Goal: Task Accomplishment & Management: Manage account settings

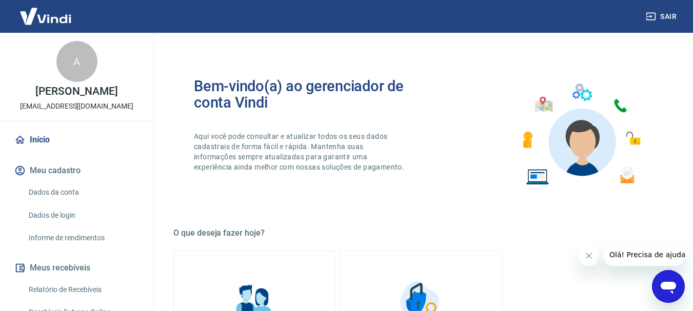
scroll to position [154, 0]
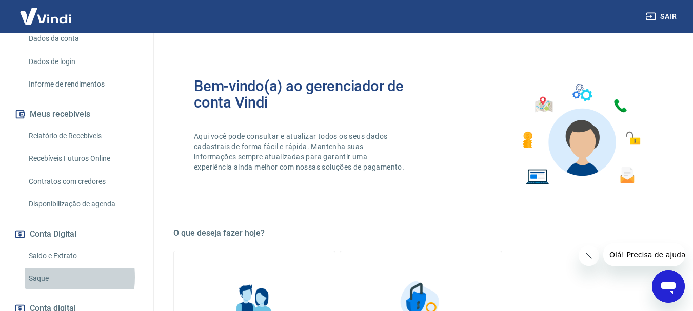
click at [37, 277] on link "Saque" at bounding box center [83, 278] width 116 height 21
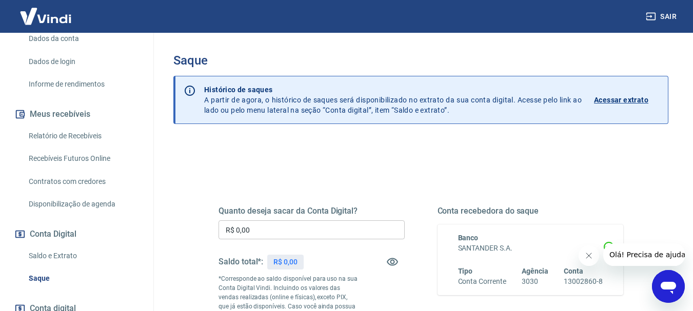
click at [266, 228] on input "R$ 0,00" at bounding box center [311, 230] width 186 height 19
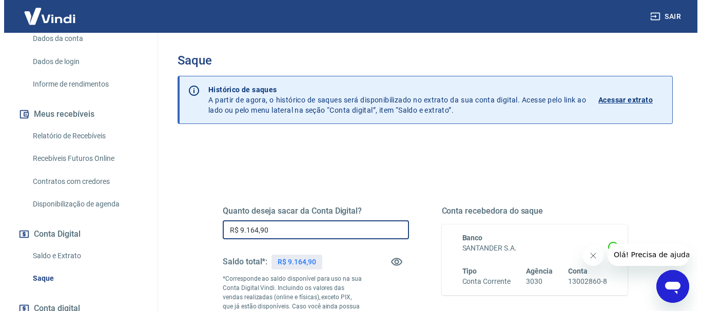
scroll to position [103, 0]
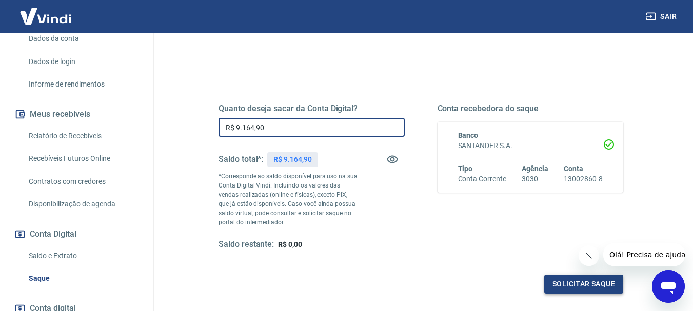
type input "R$ 9.164,90"
click at [585, 283] on button "Solicitar saque" at bounding box center [583, 284] width 79 height 19
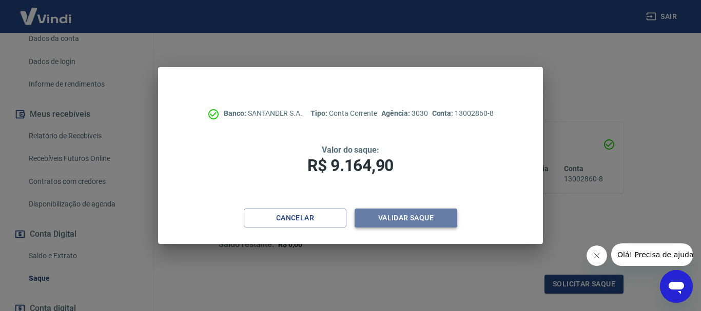
click at [409, 216] on button "Validar saque" at bounding box center [405, 218] width 103 height 19
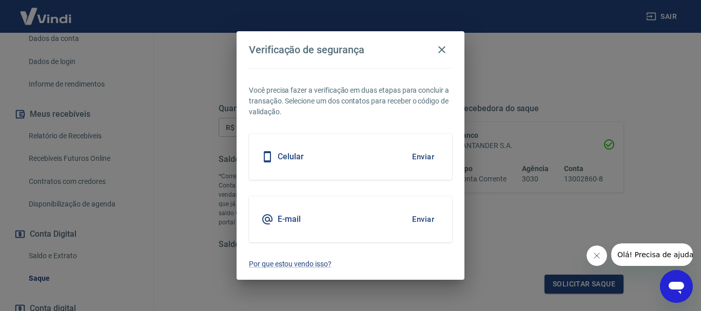
click at [413, 155] on button "Enviar" at bounding box center [422, 157] width 33 height 22
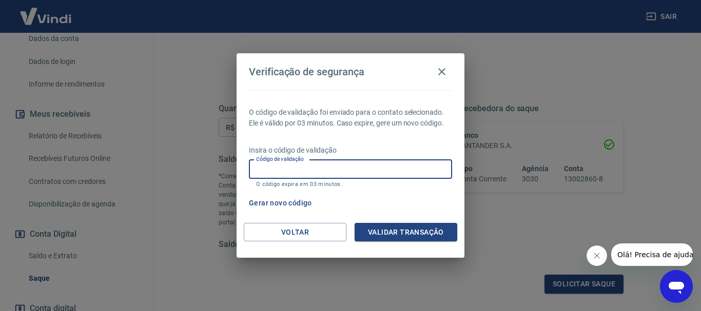
click at [414, 170] on input "Código de validação" at bounding box center [350, 169] width 203 height 19
type input "985656"
click at [415, 229] on button "Validar transação" at bounding box center [405, 232] width 103 height 19
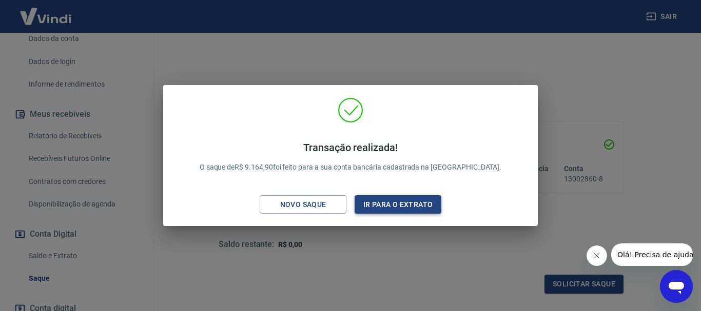
click at [415, 207] on button "Ir para o extrato" at bounding box center [397, 204] width 87 height 19
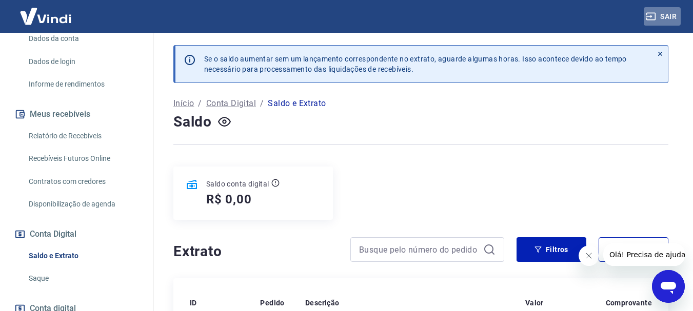
click at [669, 17] on button "Sair" at bounding box center [662, 16] width 37 height 19
